Goal: Transaction & Acquisition: Purchase product/service

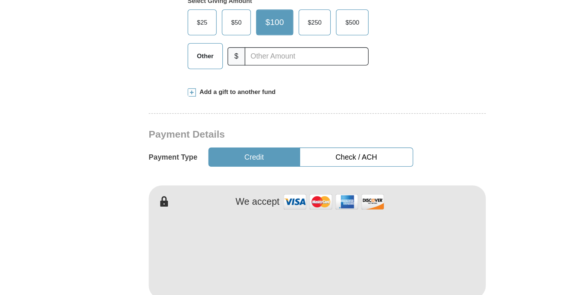
scroll to position [229, 0]
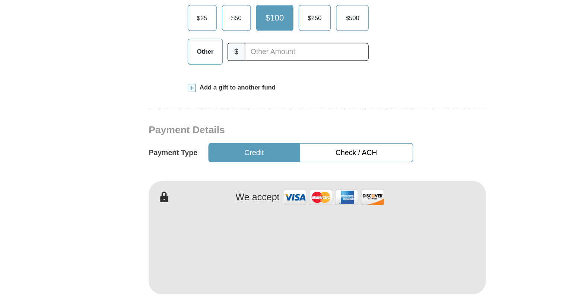
type input "[PERSON_NAME]"
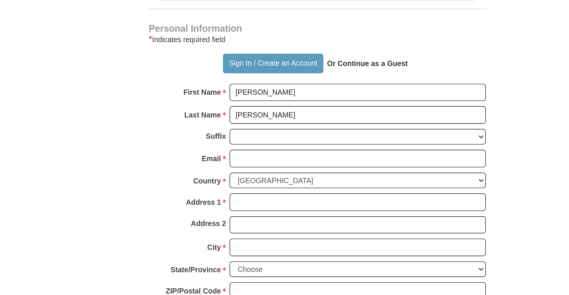
scroll to position [463, 0]
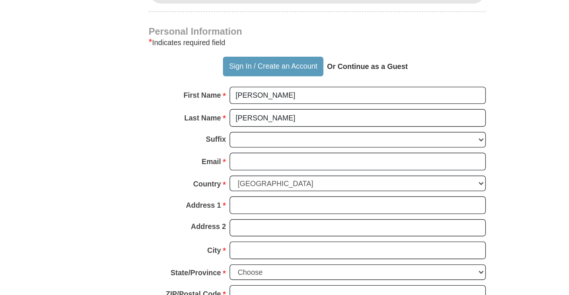
click at [322, 102] on strong "Or Continue as a Guest" at bounding box center [321, 105] width 58 height 6
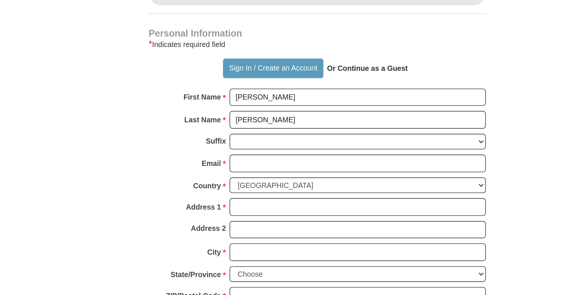
scroll to position [505, 0]
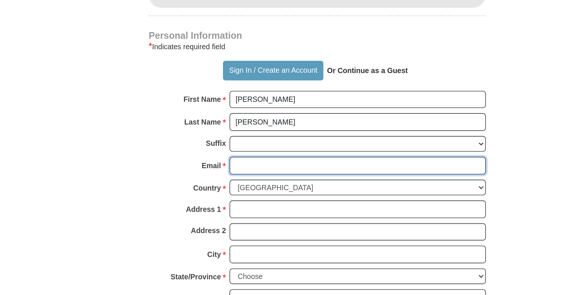
click at [238, 124] on input "Email *" at bounding box center [314, 130] width 184 height 13
type input "[EMAIL_ADDRESS][DOMAIN_NAME]"
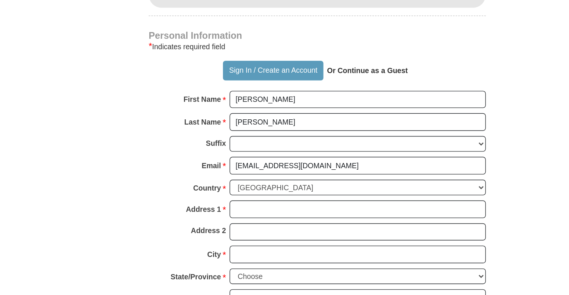
type input "[GEOGRAPHIC_DATA]"
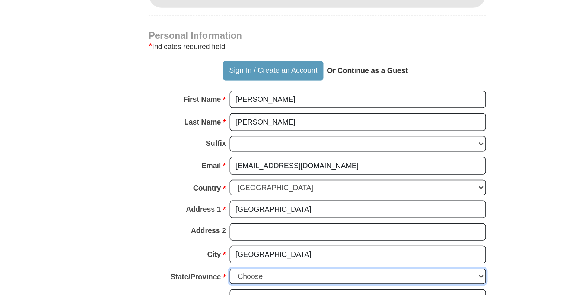
select select "WA"
type input "92128"
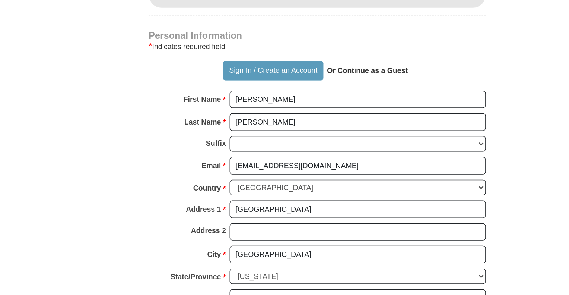
type input "4257775389"
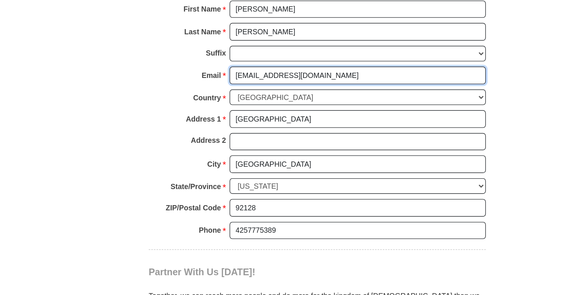
scroll to position [505, 0]
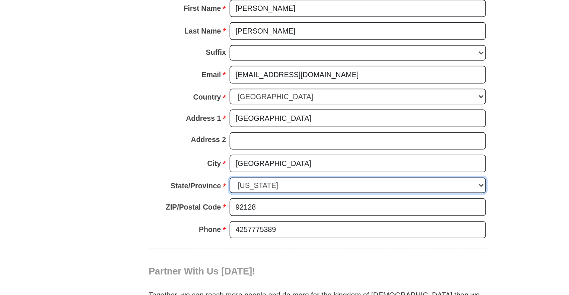
click at [399, 205] on select "Choose Alabama Alaska American Samoa Arizona Arkansas Armed Forces Americas Arm…" at bounding box center [314, 211] width 184 height 12
select select "CA"
click at [222, 205] on select "Choose Alabama Alaska American Samoa Arizona Arkansas Armed Forces Americas Arm…" at bounding box center [314, 211] width 184 height 12
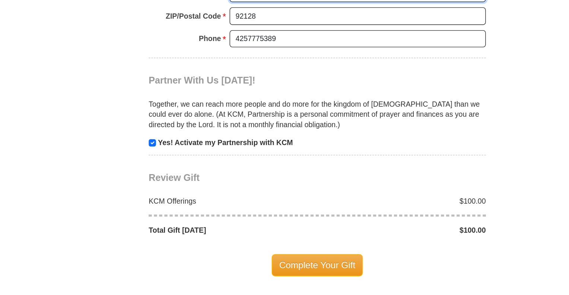
scroll to position [640, 0]
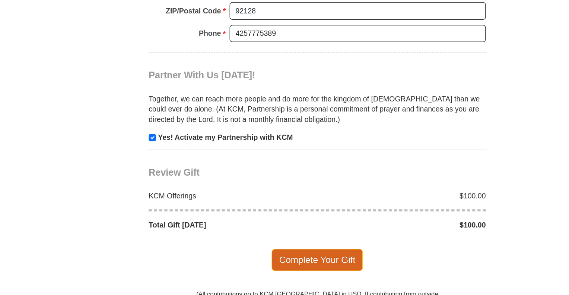
click at [285, 262] on span "Complete Your Gift" at bounding box center [285, 270] width 66 height 16
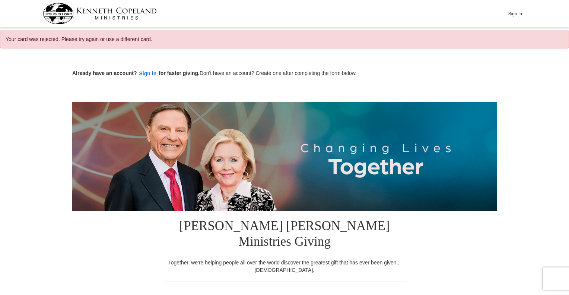
select select "CA"
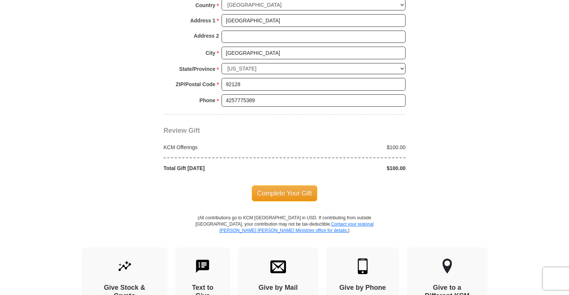
scroll to position [671, 0]
click at [286, 185] on span "Complete Your Gift" at bounding box center [285, 193] width 66 height 16
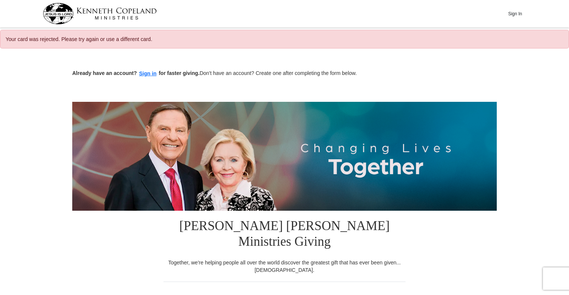
select select "CA"
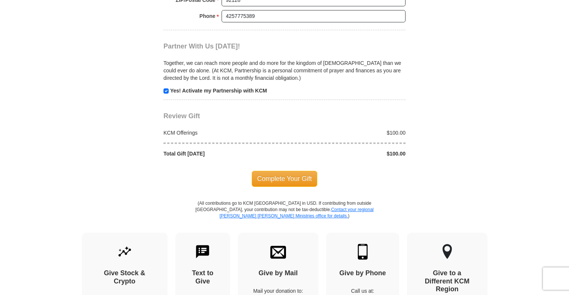
scroll to position [769, 0]
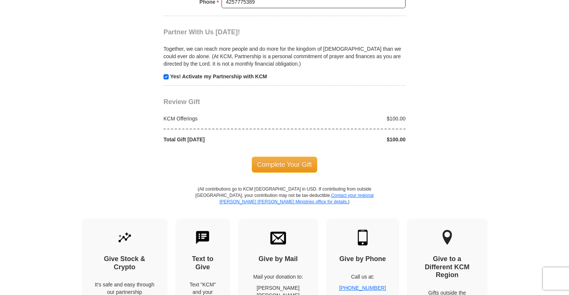
click at [285, 156] on span "Complete Your Gift" at bounding box center [285, 164] width 66 height 16
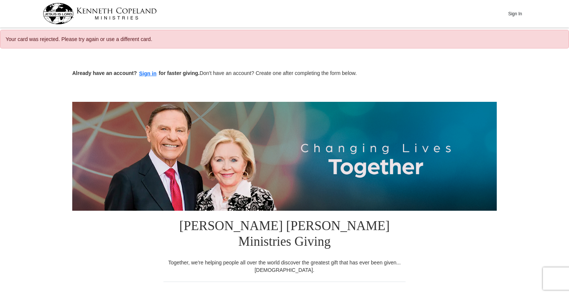
select select "CA"
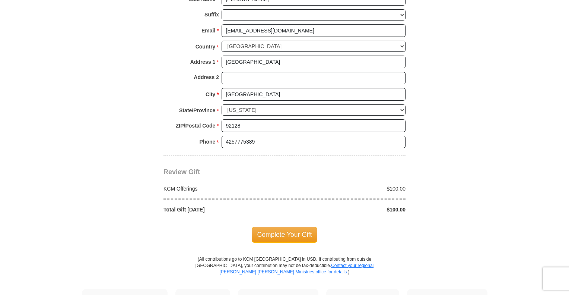
scroll to position [655, 0]
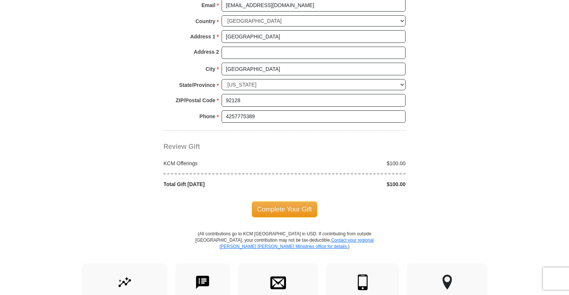
click at [280, 201] on span "Complete Your Gift" at bounding box center [285, 209] width 66 height 16
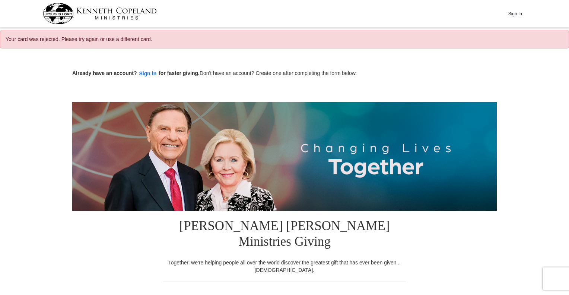
select select "CA"
